Goal: Task Accomplishment & Management: Use online tool/utility

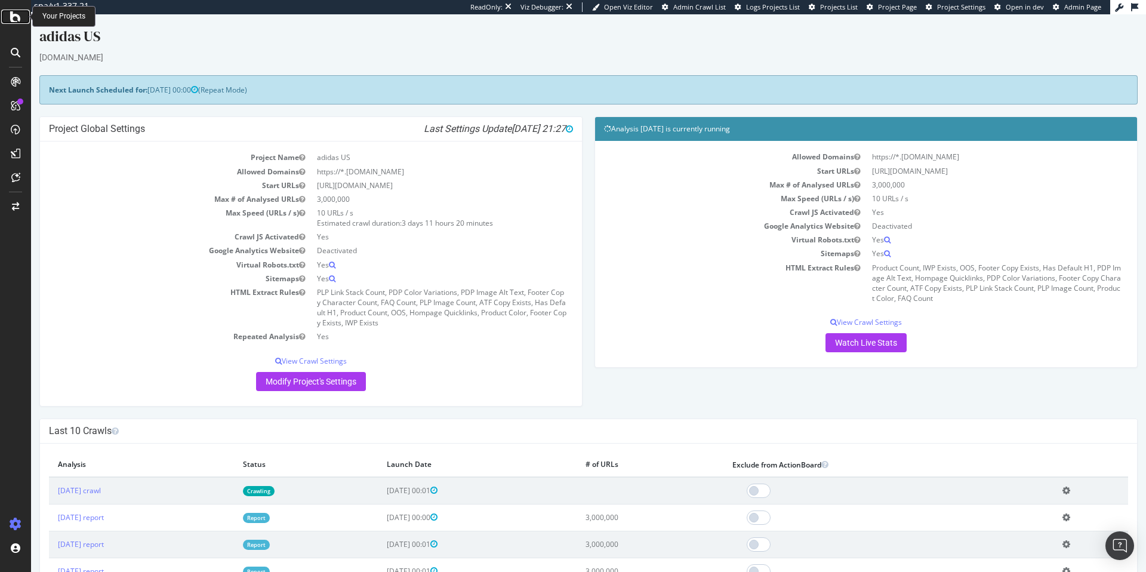
click at [20, 21] on icon at bounding box center [15, 17] width 11 height 14
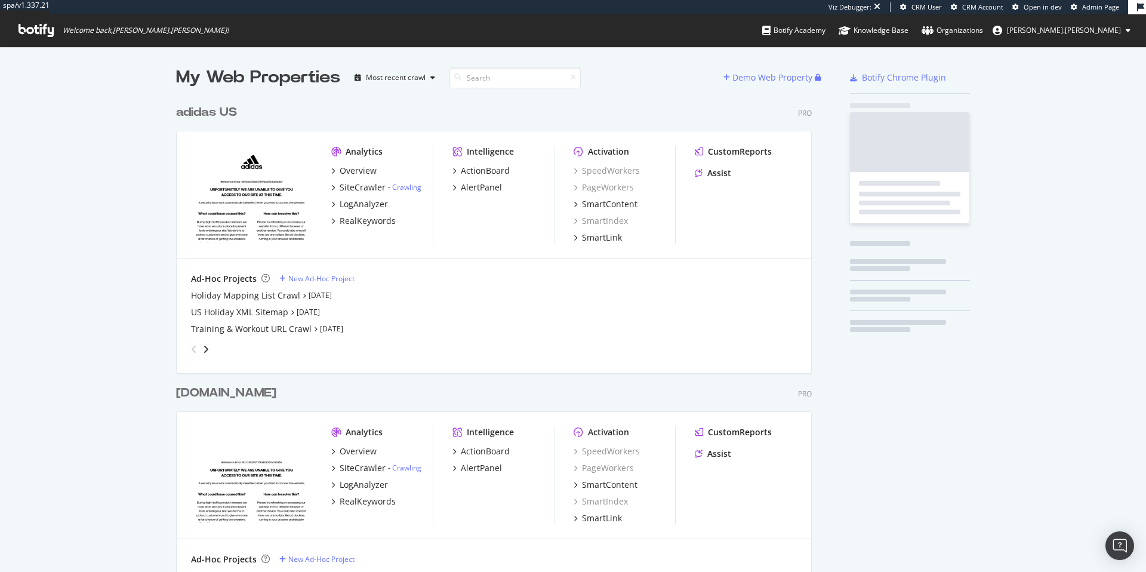
scroll to position [531, 636]
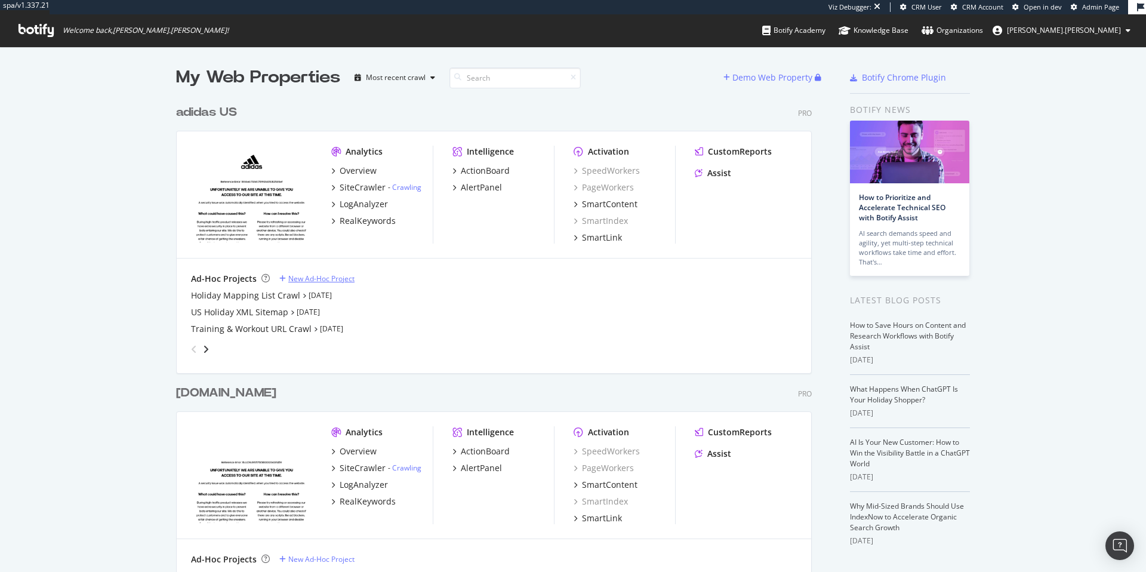
click at [293, 278] on div "New Ad-Hoc Project" at bounding box center [321, 278] width 66 height 10
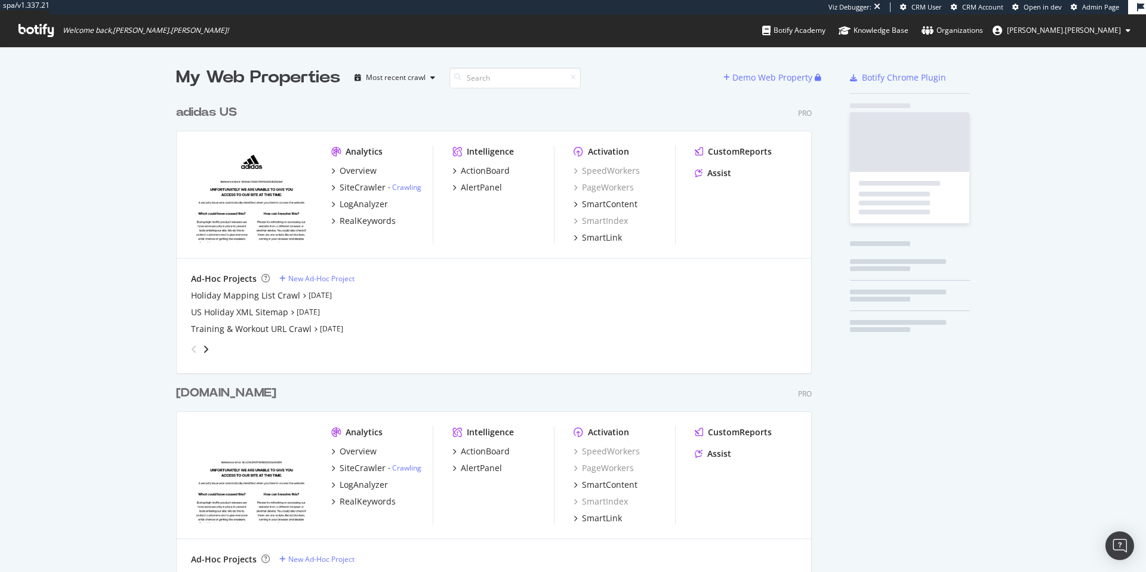
scroll to position [531, 636]
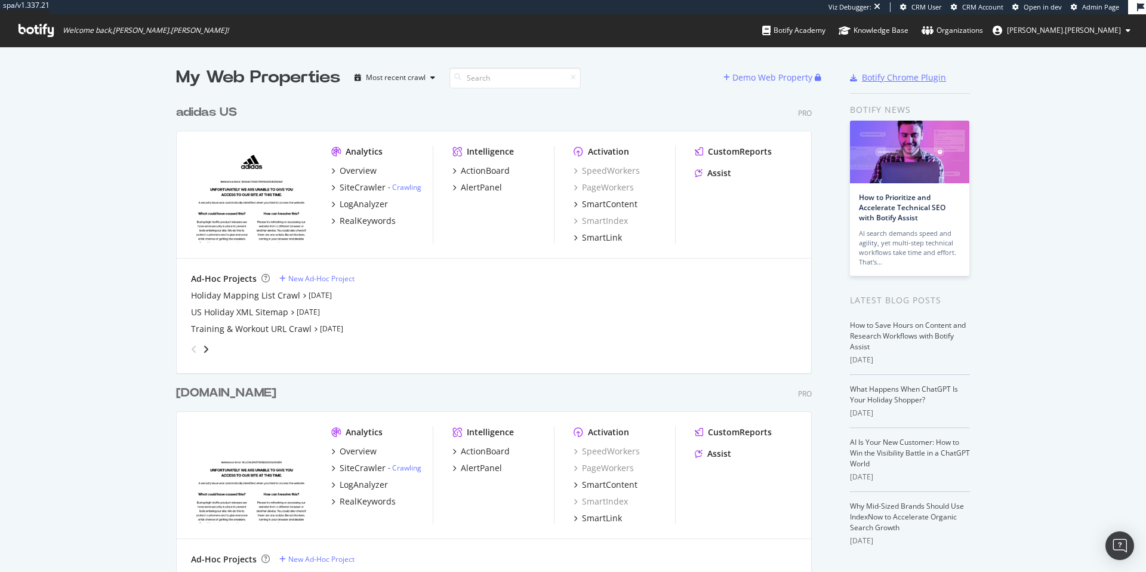
click at [901, 78] on div "Botify Chrome Plugin" at bounding box center [904, 78] width 84 height 12
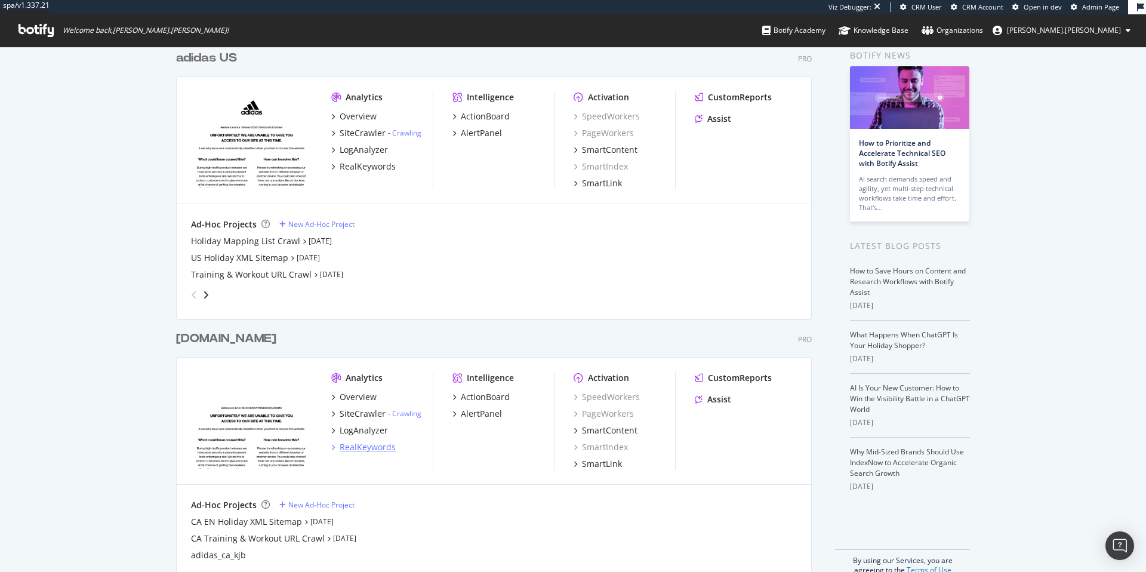
scroll to position [76, 0]
